Goal: Transaction & Acquisition: Purchase product/service

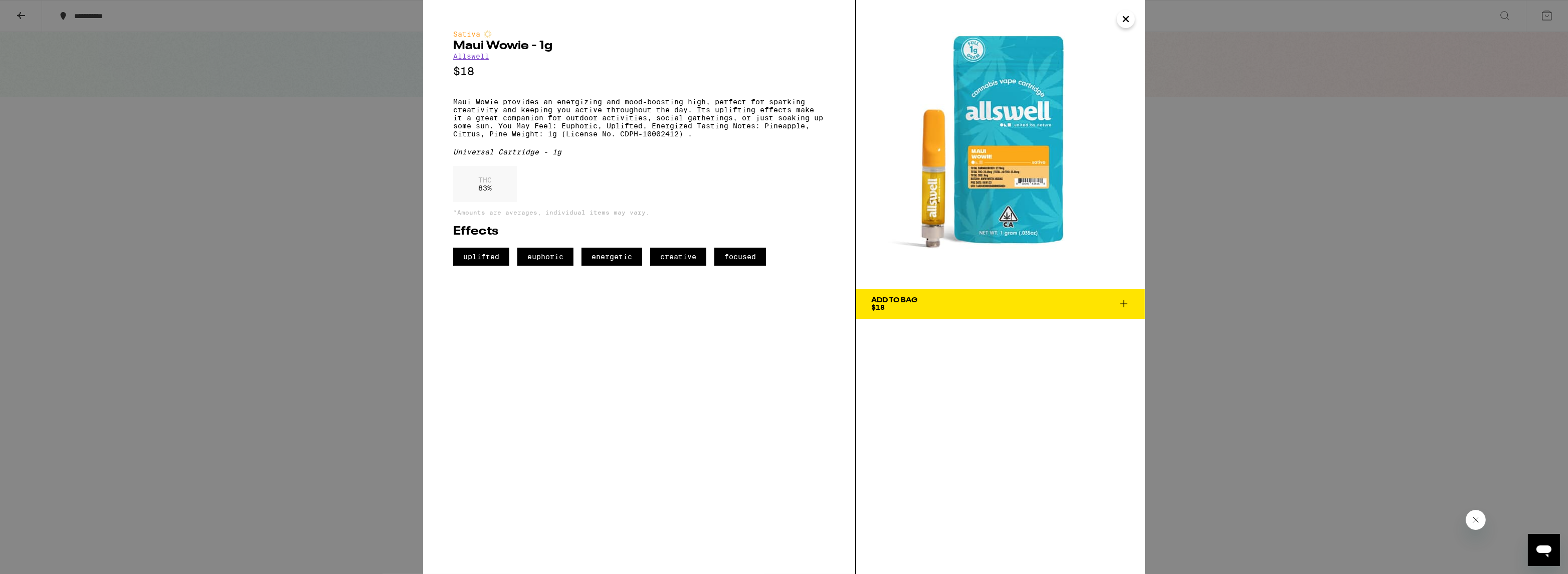
click at [1131, 19] on icon "Close" at bounding box center [1125, 19] width 12 height 15
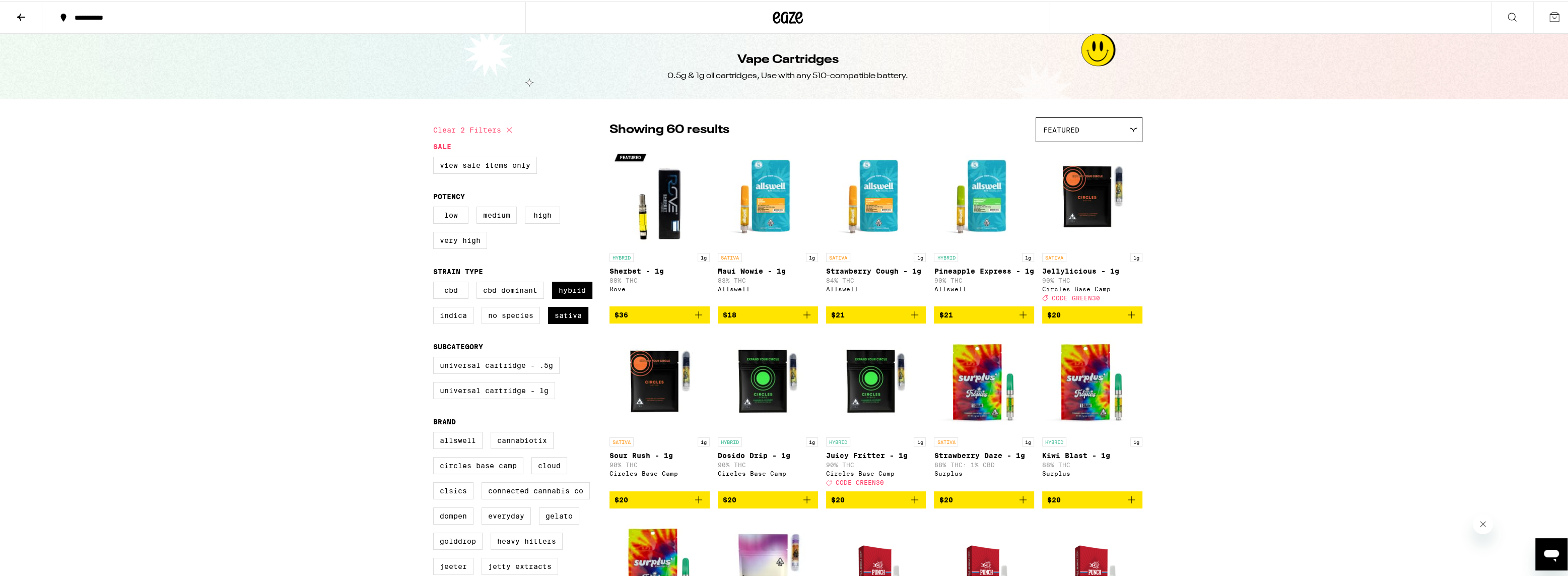
click at [1505, 13] on icon at bounding box center [1511, 16] width 12 height 12
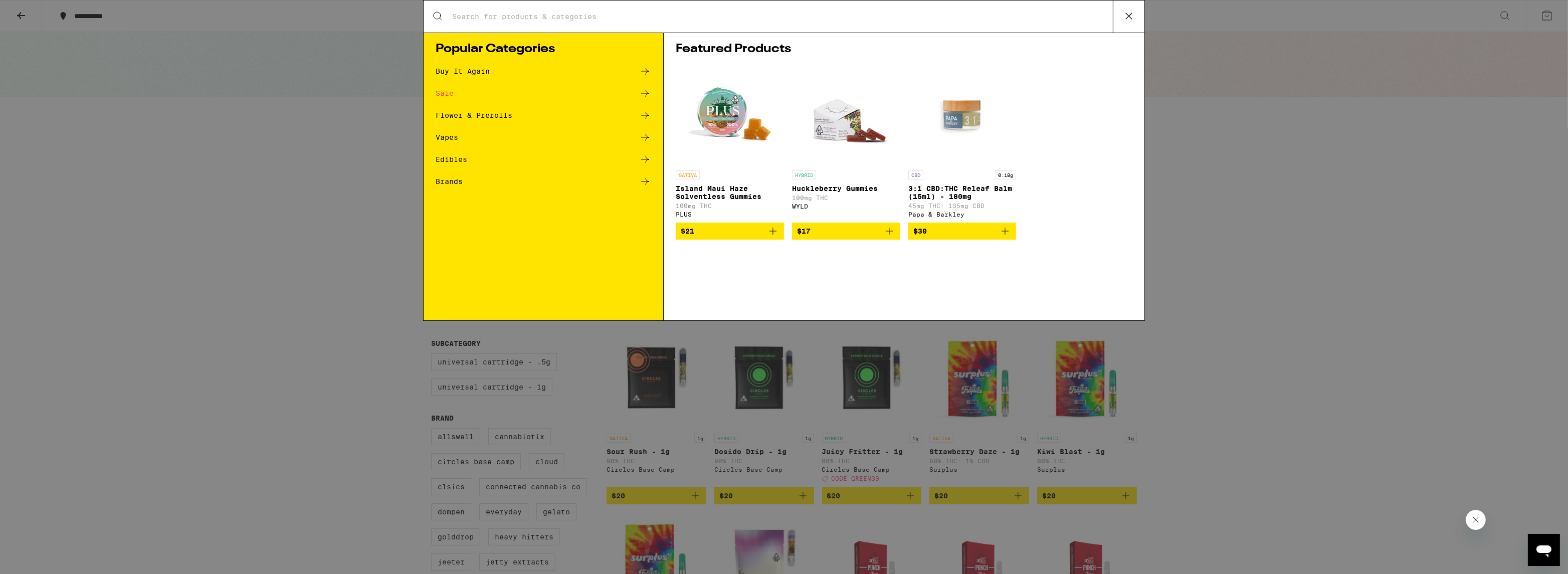
click at [770, 22] on div "Search for Products" at bounding box center [784, 16] width 721 height 32
click at [532, 18] on input "Search for Products" at bounding box center [782, 16] width 661 height 9
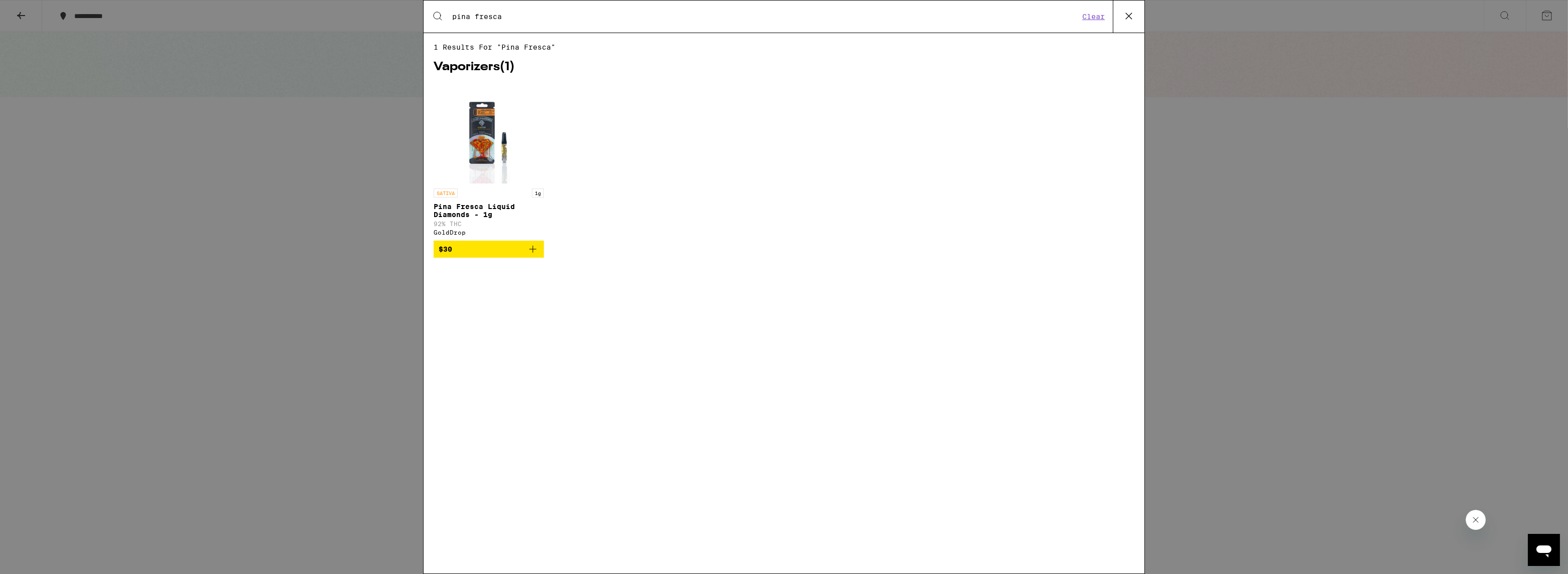
type input "pina fresca"
click at [490, 177] on img "Open page for Pina Fresca Liquid Diamonds - 1g from GoldDrop" at bounding box center [489, 133] width 80 height 100
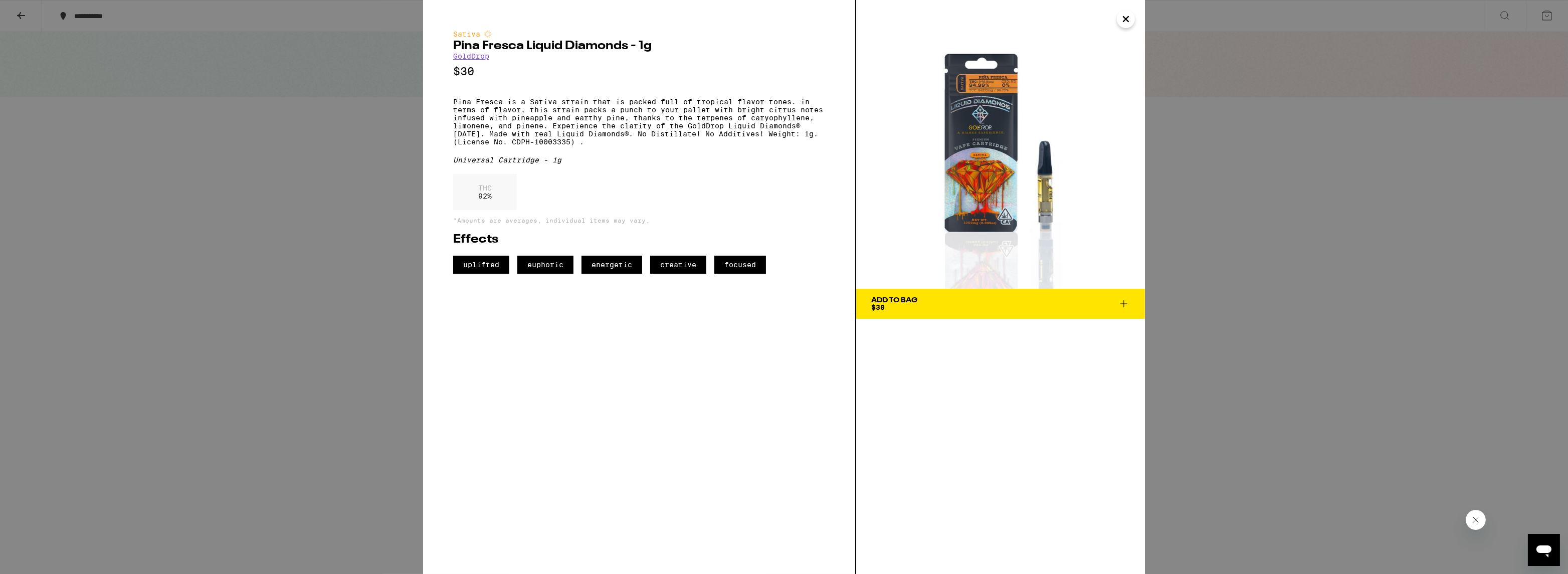
click at [1125, 16] on icon "Close" at bounding box center [1125, 19] width 12 height 15
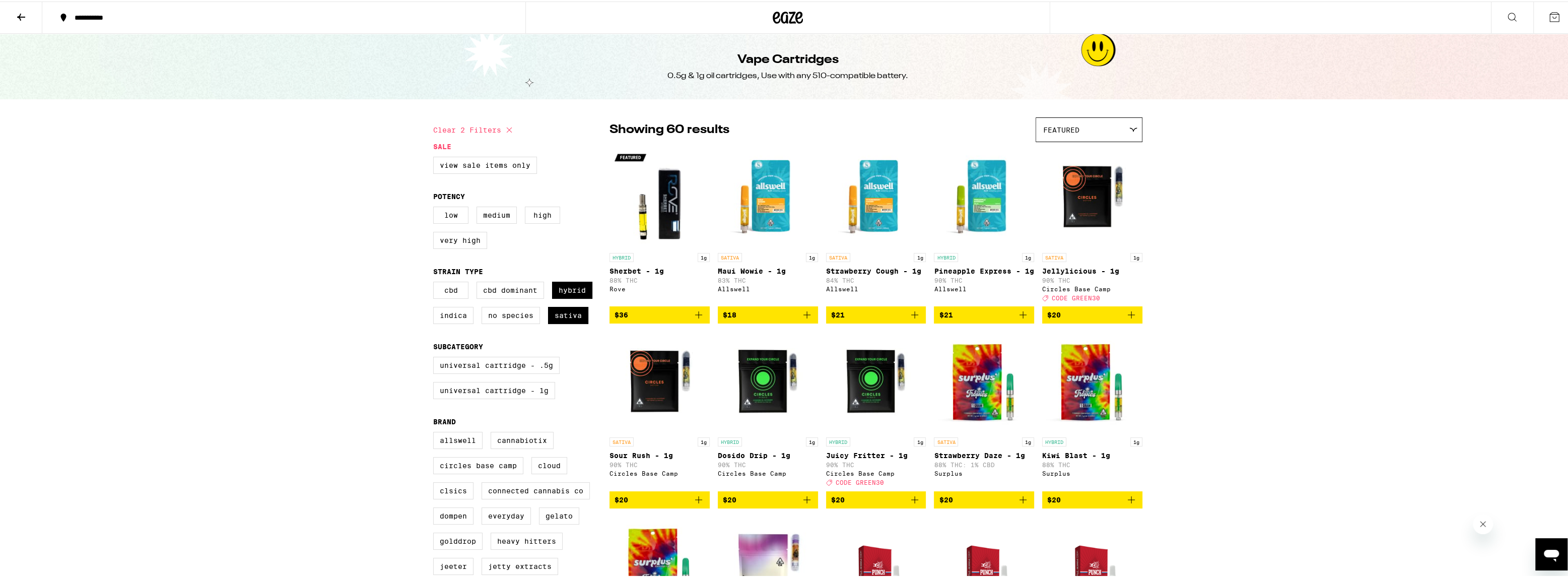
click at [1549, 16] on icon at bounding box center [1554, 16] width 12 height 12
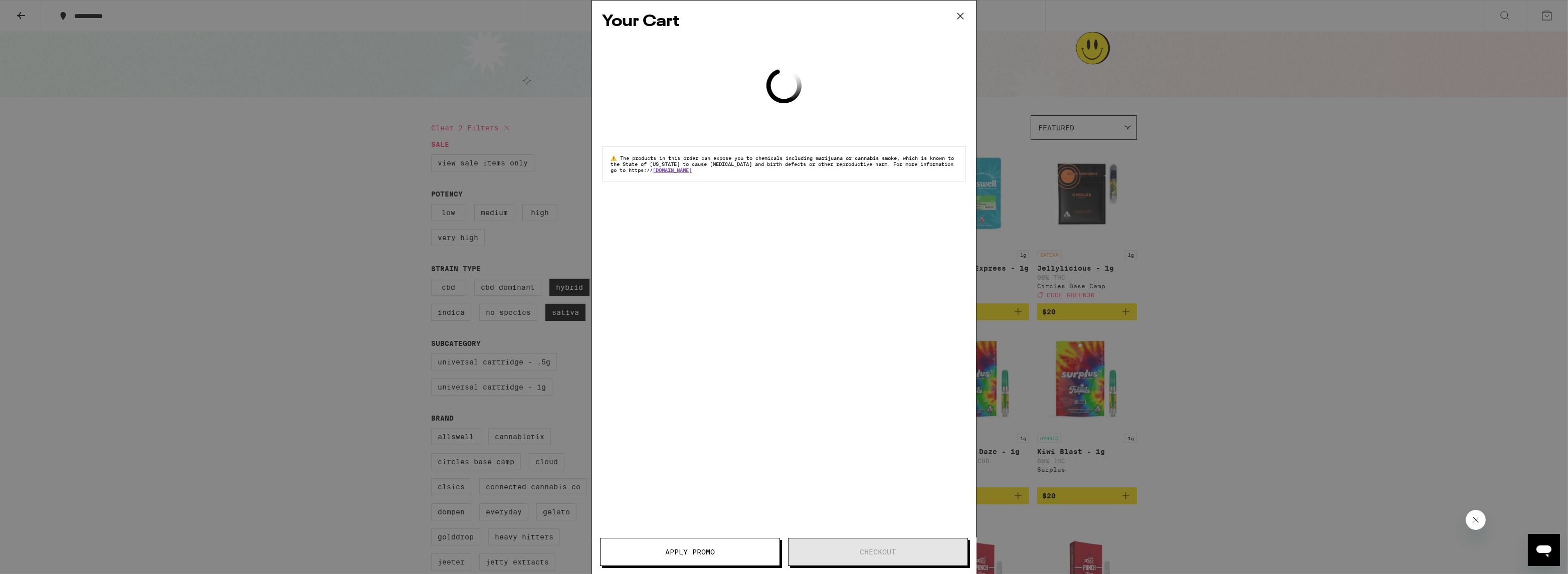
click at [963, 16] on icon at bounding box center [960, 16] width 15 height 15
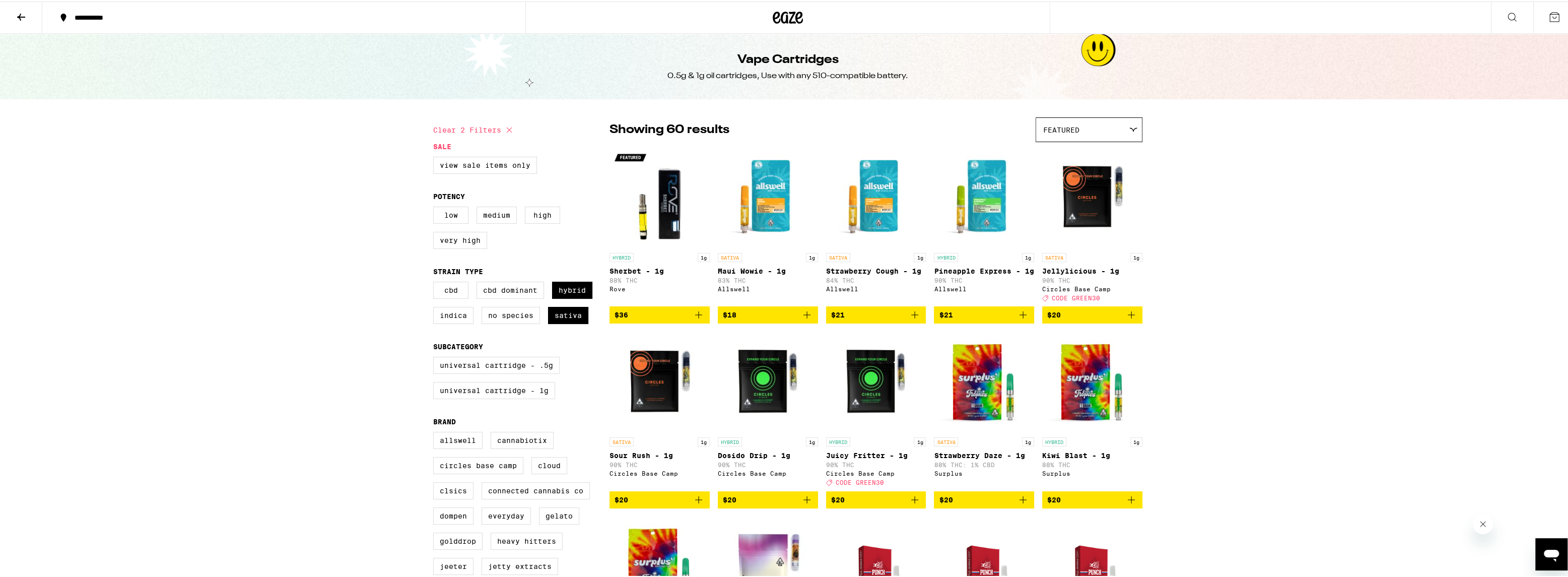
click at [24, 15] on icon at bounding box center [21, 15] width 8 height 7
click at [20, 14] on icon at bounding box center [21, 16] width 12 height 12
click at [97, 16] on div "**********" at bounding box center [288, 16] width 438 height 7
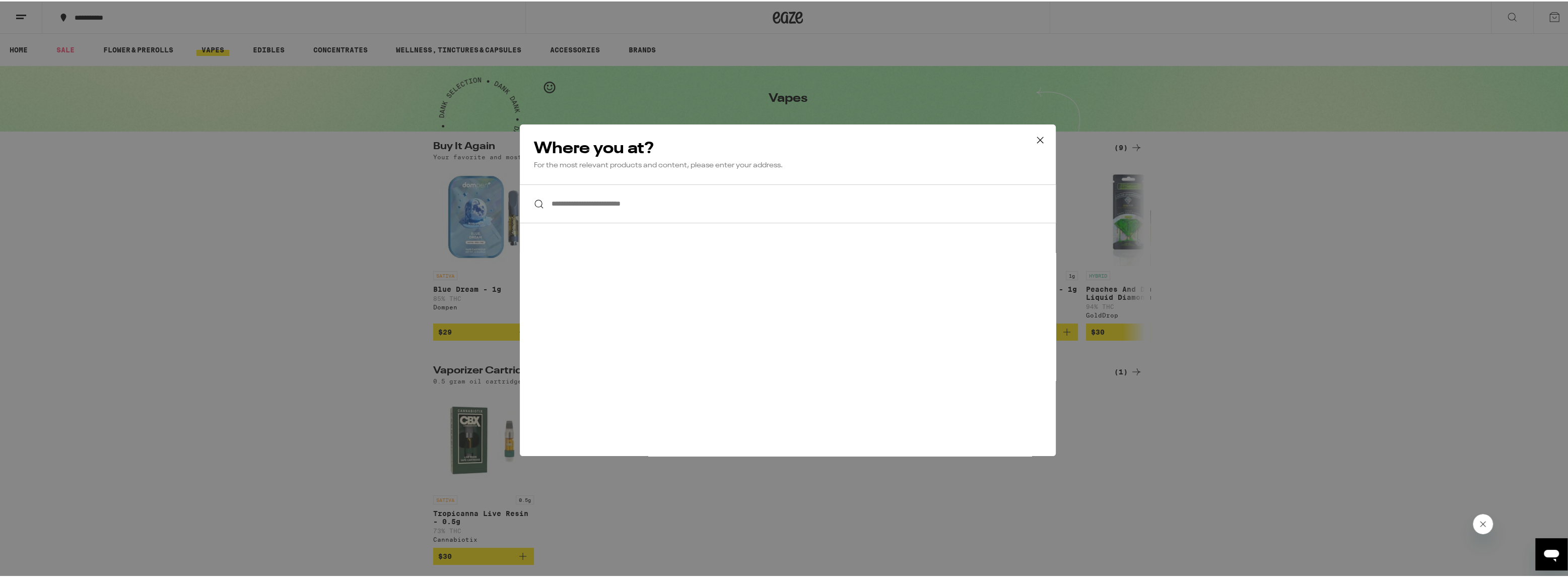
click at [1036, 138] on icon at bounding box center [1040, 139] width 15 height 15
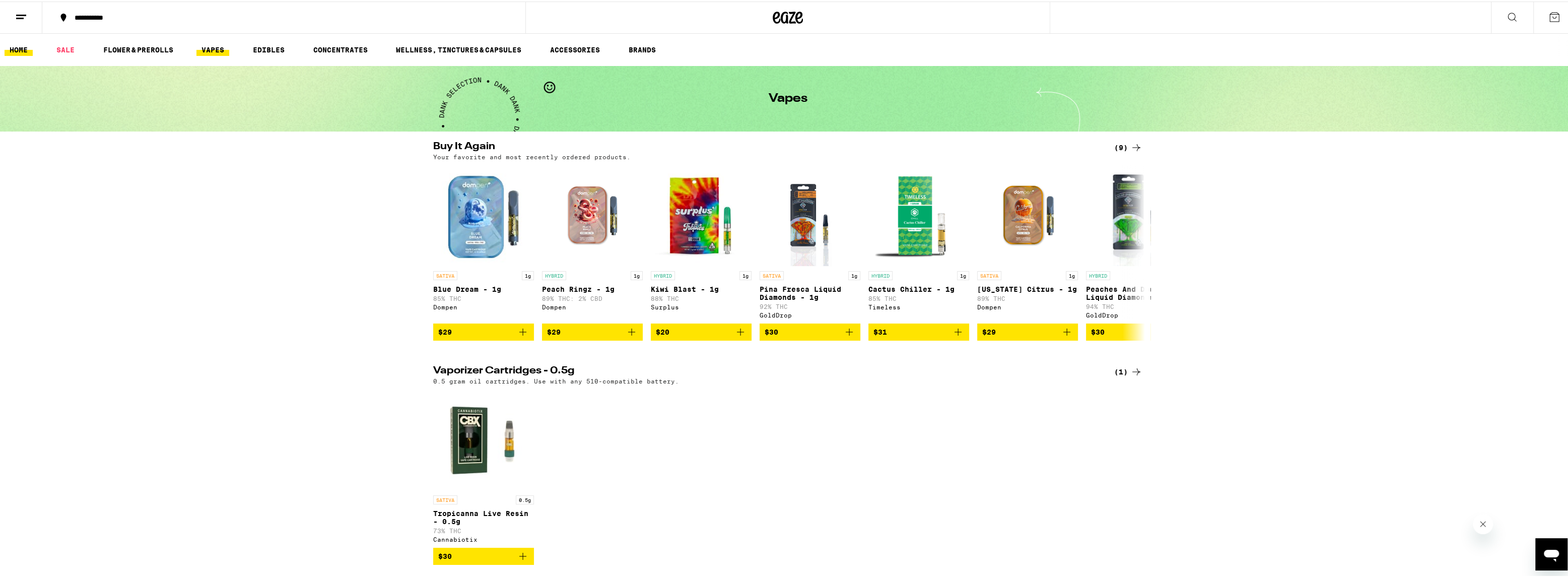
click at [22, 50] on link "HOME" at bounding box center [19, 48] width 28 height 12
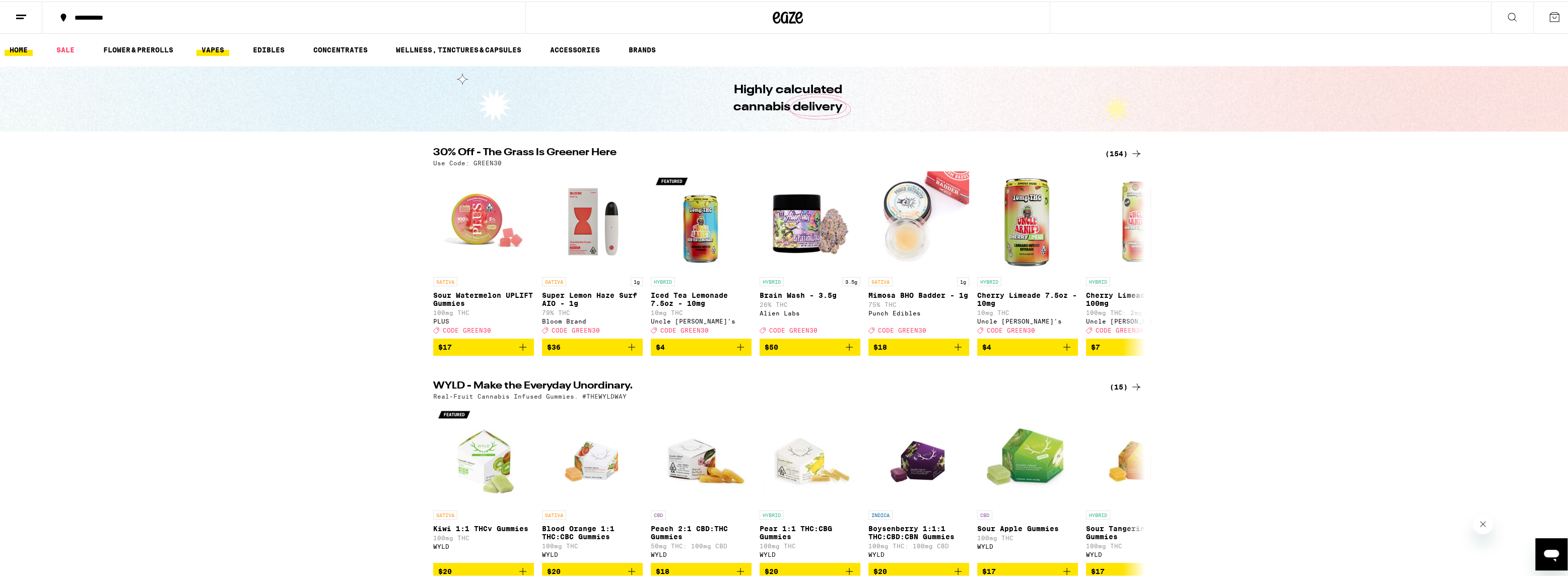
click at [209, 47] on link "VAPES" at bounding box center [213, 48] width 33 height 12
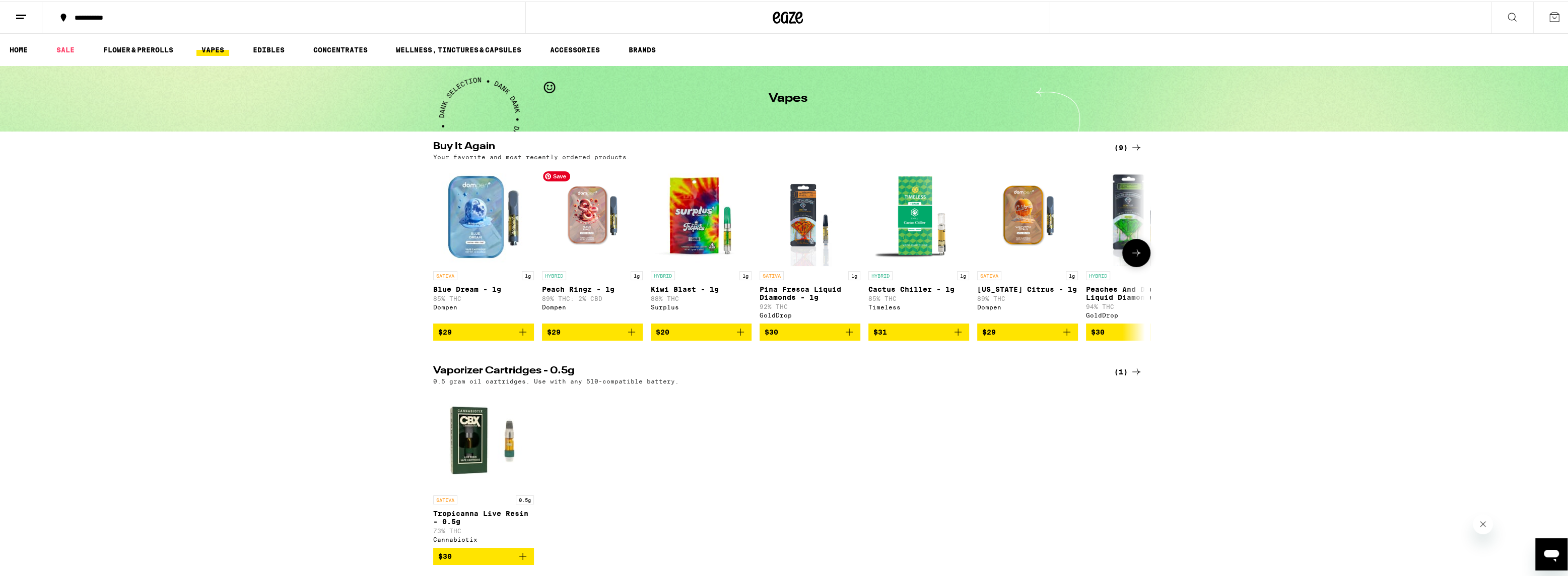
click at [600, 226] on img "Open page for Peach Ringz - 1g from Dompen" at bounding box center [591, 214] width 101 height 101
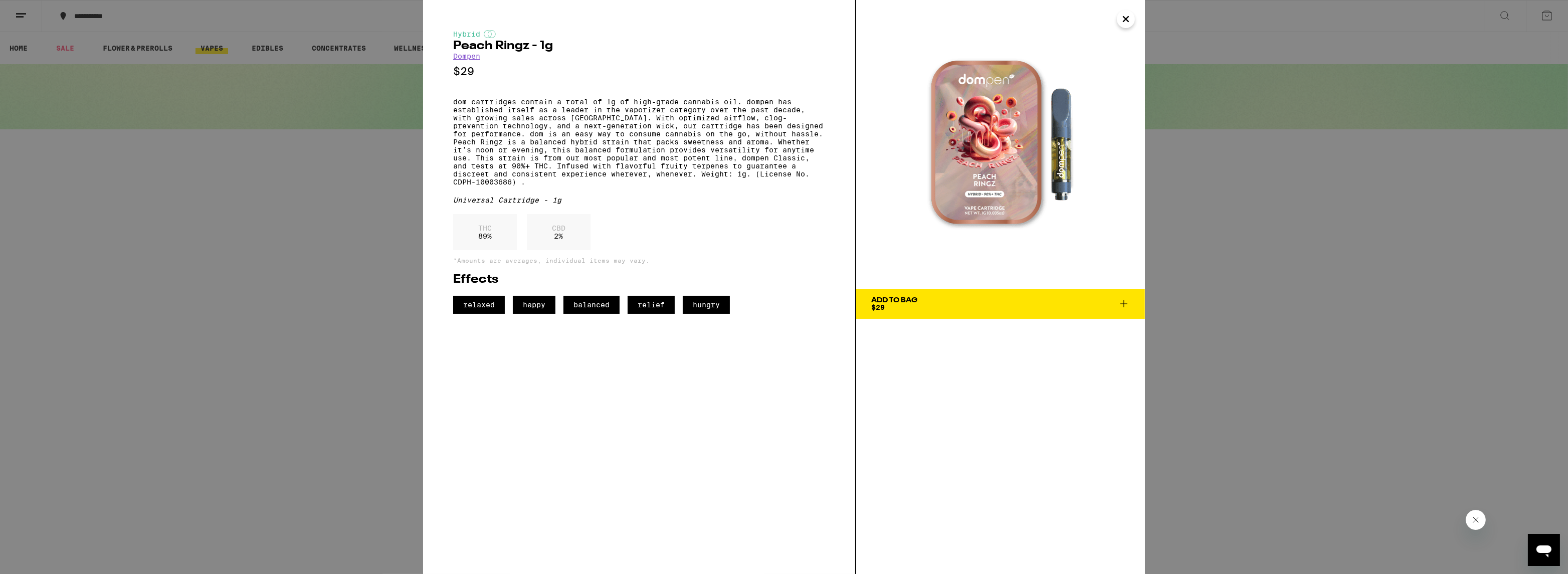
click at [250, 159] on div "Hybrid Peach Ringz - 1g Dompen $29 dom cartridges contain a total of 1g of high…" at bounding box center [784, 287] width 1568 height 574
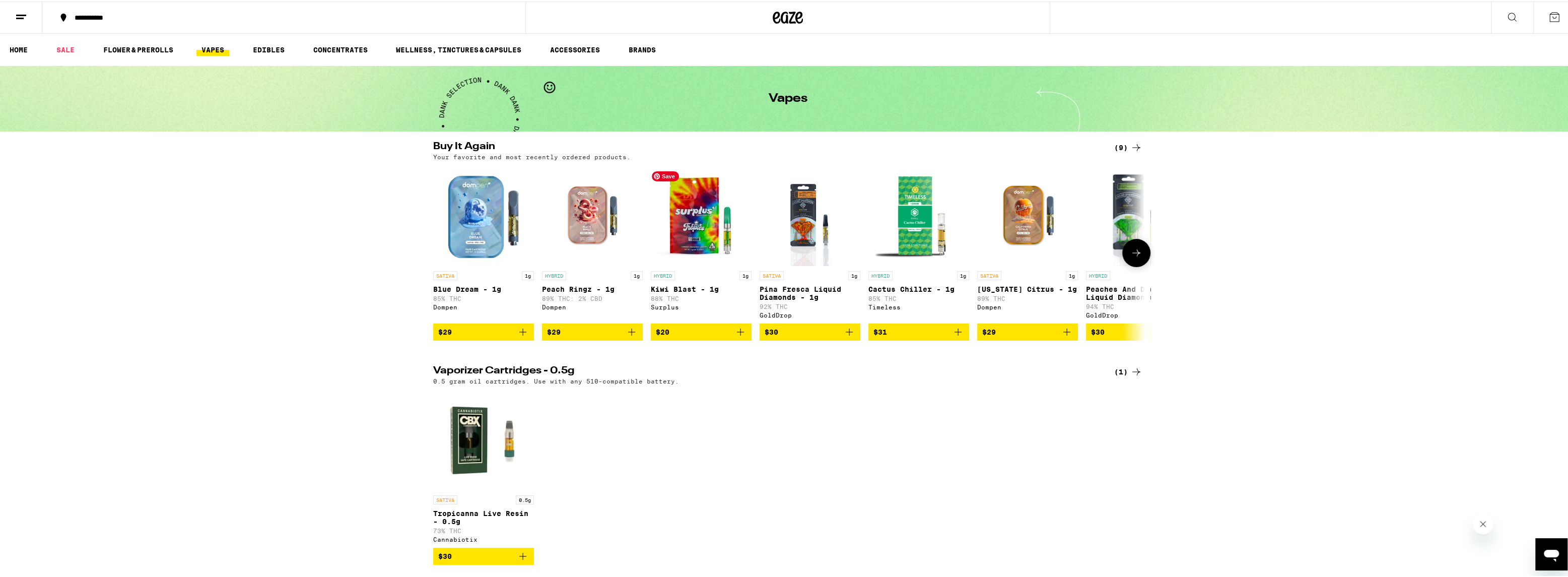
click at [696, 247] on img "Open page for Kiwi Blast - 1g from Surplus" at bounding box center [700, 214] width 101 height 101
